Goal: Communication & Community: Share content

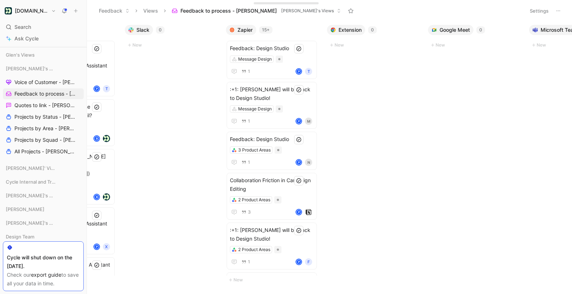
scroll to position [0, 13]
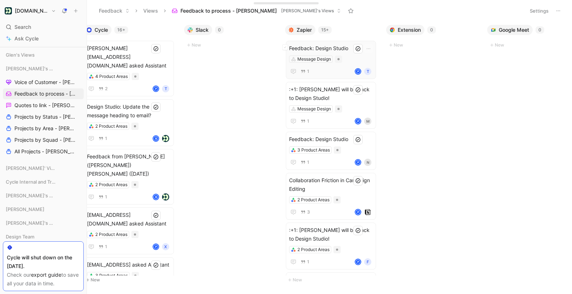
click at [343, 46] on span "Feedback: Design Studio" at bounding box center [331, 48] width 84 height 9
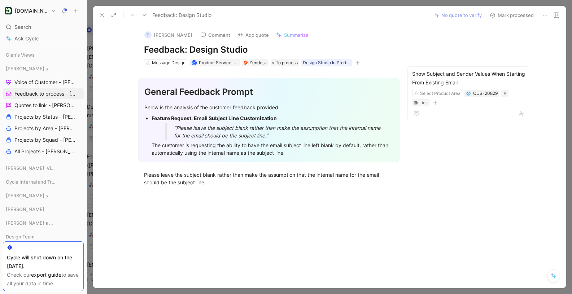
click at [101, 13] on icon at bounding box center [102, 15] width 6 height 6
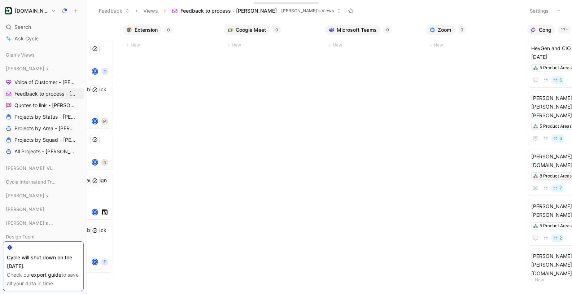
scroll to position [0, 436]
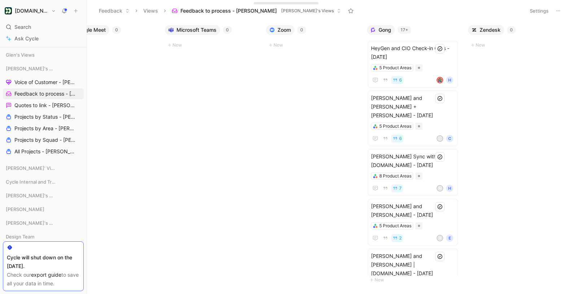
click at [497, 30] on span "Zendesk" at bounding box center [489, 29] width 21 height 7
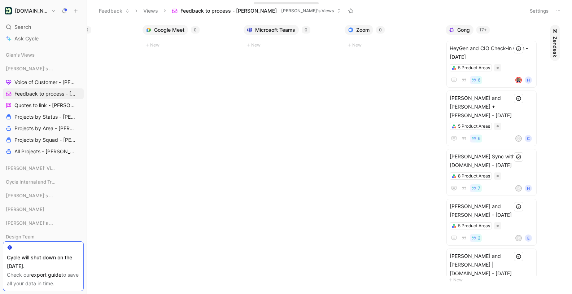
scroll to position [0, 357]
click at [368, 31] on span "Zoom" at bounding box center [362, 29] width 13 height 7
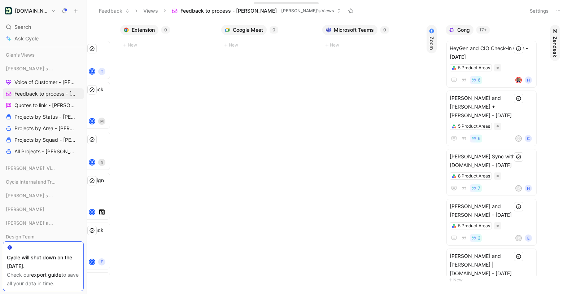
click at [343, 29] on span "Microsoft Teams" at bounding box center [354, 29] width 40 height 7
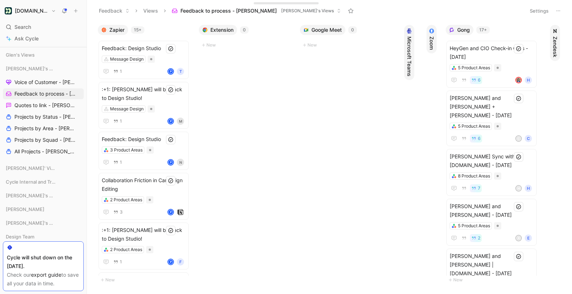
click at [319, 30] on span "Google Meet" at bounding box center [326, 29] width 30 height 7
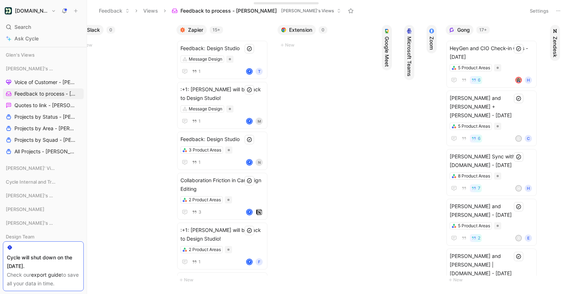
click at [290, 30] on span "Extension" at bounding box center [300, 29] width 23 height 7
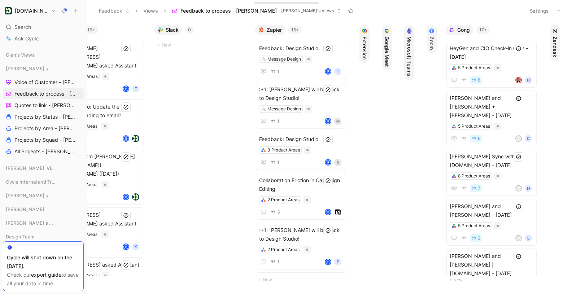
click at [178, 31] on span "Slack" at bounding box center [172, 29] width 13 height 7
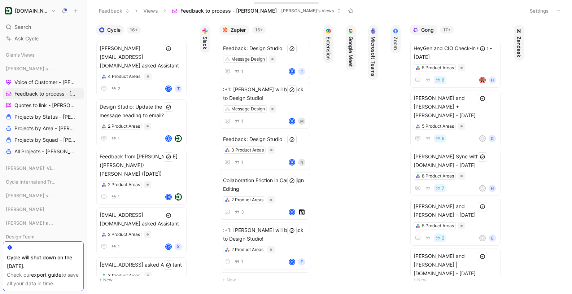
drag, startPoint x: 205, startPoint y: 29, endPoint x: 303, endPoint y: 31, distance: 98.1
click at [303, 31] on div "Cycle 16+ [PERSON_NAME][EMAIL_ADDRESS][DOMAIN_NAME] asked Assistant 4 Product A…" at bounding box center [329, 157] width 485 height 272
click at [312, 30] on icon "button" at bounding box center [310, 30] width 6 height 6
click at [207, 28] on icon "button" at bounding box center [204, 30] width 5 height 5
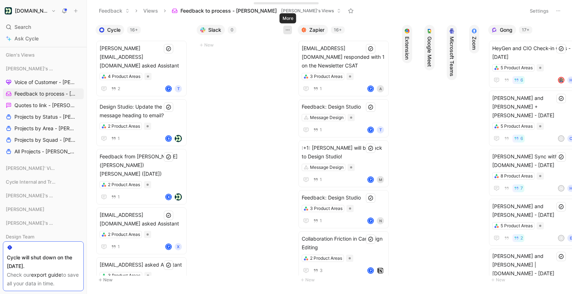
click at [287, 30] on icon "button" at bounding box center [288, 30] width 6 height 6
click at [209, 31] on span "Slack" at bounding box center [214, 29] width 13 height 7
